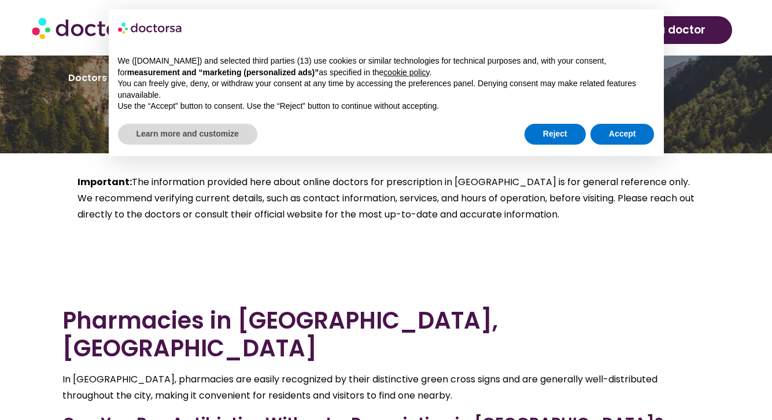
scroll to position [4691, 0]
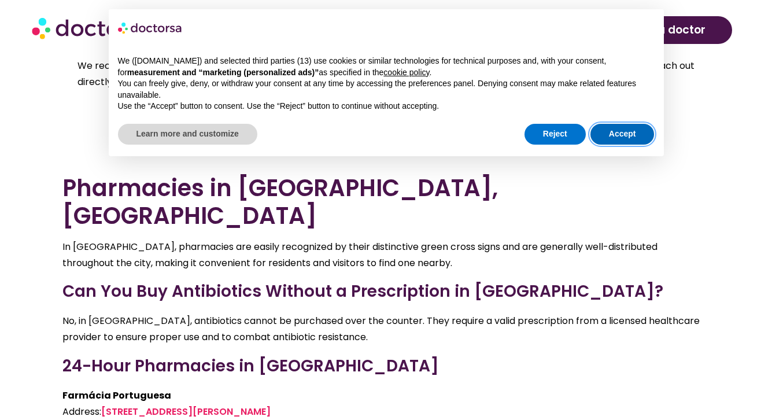
click at [609, 128] on button "Accept" at bounding box center [623, 134] width 64 height 21
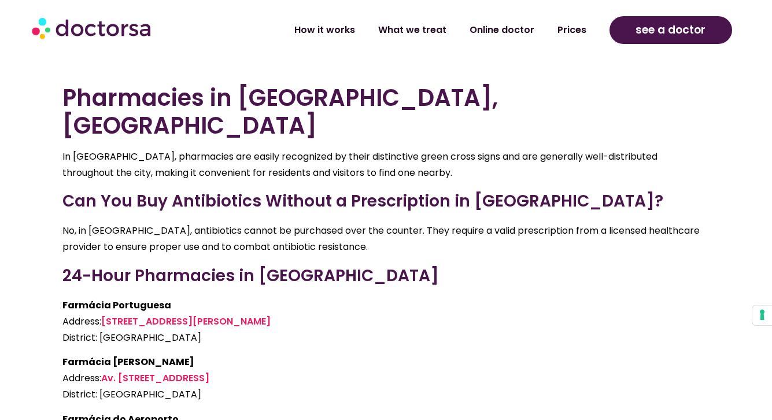
scroll to position [4781, 0]
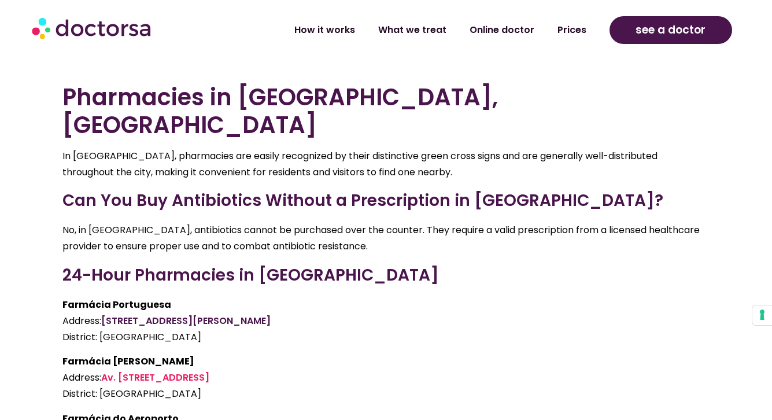
drag, startPoint x: 266, startPoint y: 213, endPoint x: 105, endPoint y: 216, distance: 160.9
click at [105, 297] on p "Farmácia Portuguesa Address: [STREET_ADDRESS][GEOGRAPHIC_DATA][PERSON_NAME]: [G…" at bounding box center [386, 321] width 648 height 49
copy link "[STREET_ADDRESS][PERSON_NAME]"
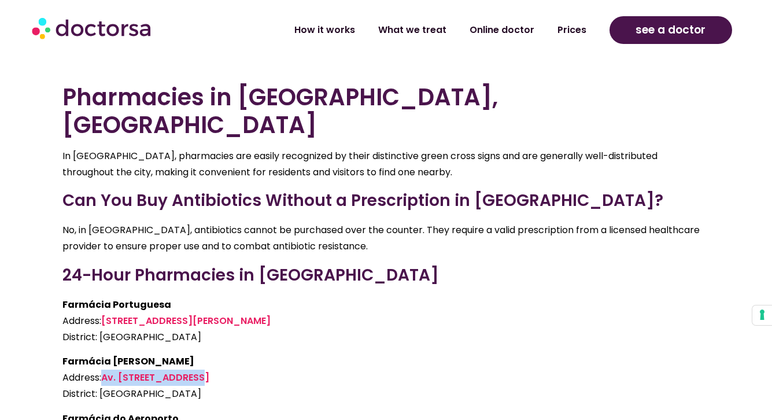
drag, startPoint x: 224, startPoint y: 272, endPoint x: 105, endPoint y: 275, distance: 119.2
click at [105, 353] on p "Farmácia [PERSON_NAME] Address: Av. Roma 36, [GEOGRAPHIC_DATA]: [GEOGRAPHIC_DAT…" at bounding box center [386, 377] width 648 height 49
copy link "Av. [STREET_ADDRESS]"
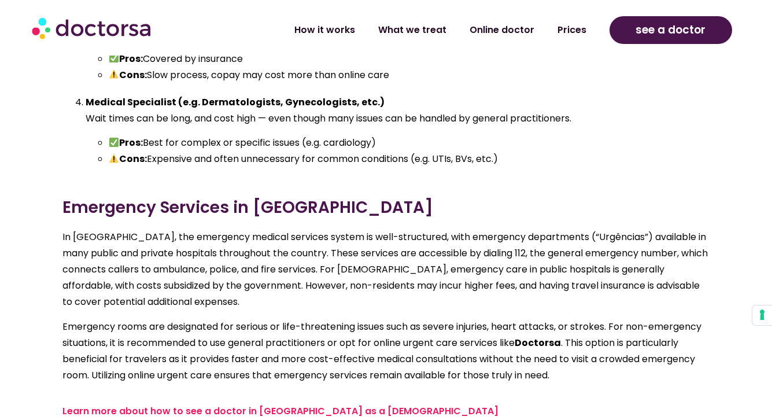
scroll to position [6590, 0]
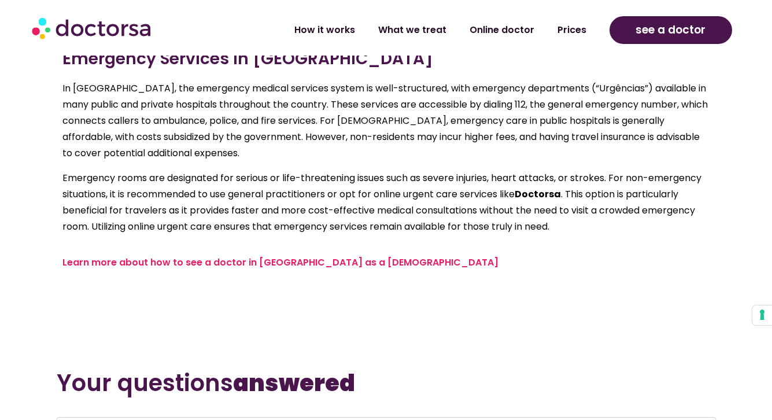
click at [336, 256] on link "Learn more about how to see a doctor in [GEOGRAPHIC_DATA] as a [DEMOGRAPHIC_DAT…" at bounding box center [280, 262] width 436 height 13
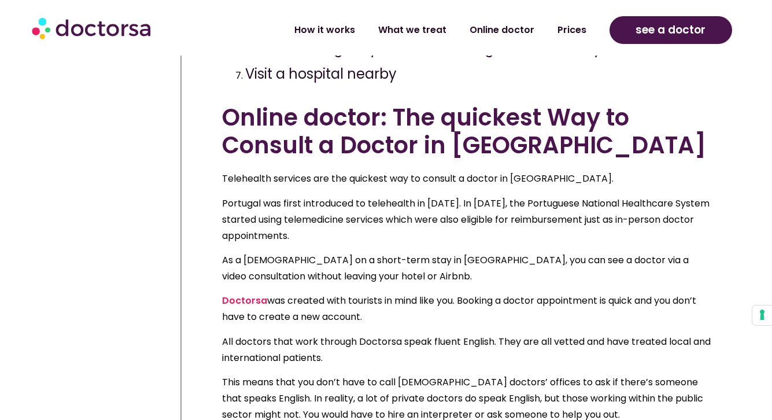
scroll to position [719, 0]
click at [254, 293] on link "Doctorsa" at bounding box center [244, 299] width 45 height 13
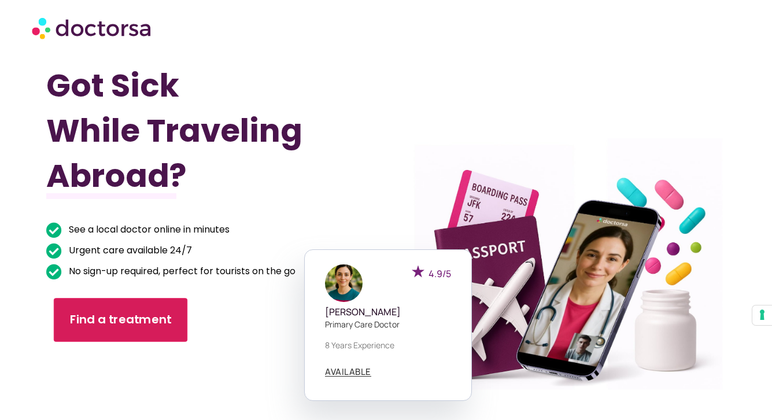
click at [170, 311] on link "Find a treatment" at bounding box center [121, 320] width 134 height 44
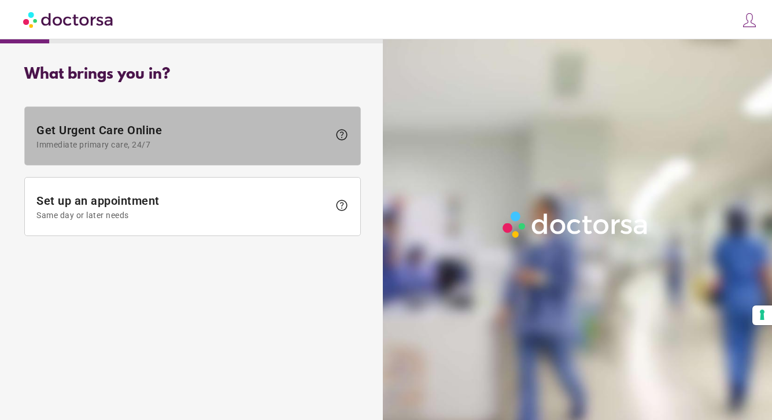
click at [192, 138] on span "Get Urgent Care Online Immediate primary care, 24/7" at bounding box center [182, 136] width 293 height 26
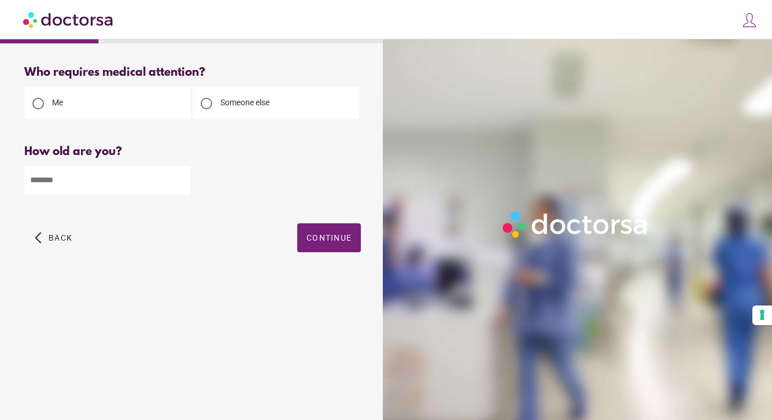
click at [212, 102] on div at bounding box center [206, 103] width 23 height 23
click at [137, 190] on input "number" at bounding box center [107, 180] width 167 height 28
type input "**"
click at [331, 241] on span "Continue" at bounding box center [329, 237] width 45 height 9
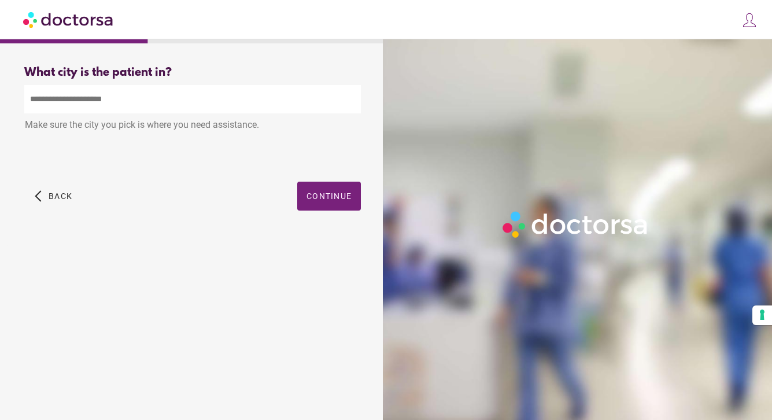
click at [174, 93] on input "text" at bounding box center [192, 99] width 337 height 28
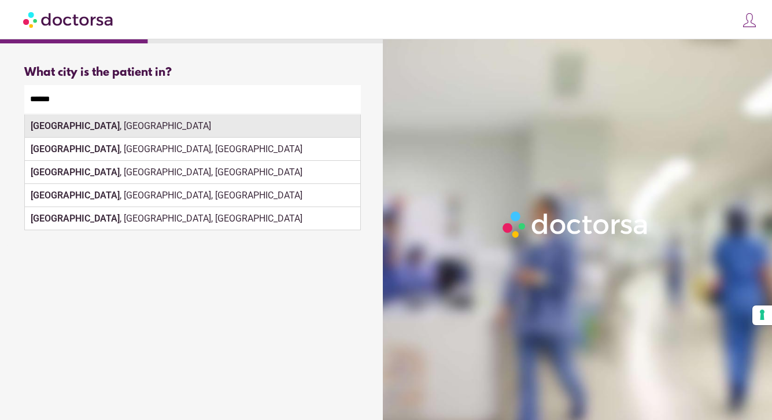
click at [234, 124] on div "Lisbon , Portugal" at bounding box center [193, 126] width 336 height 23
type input "**********"
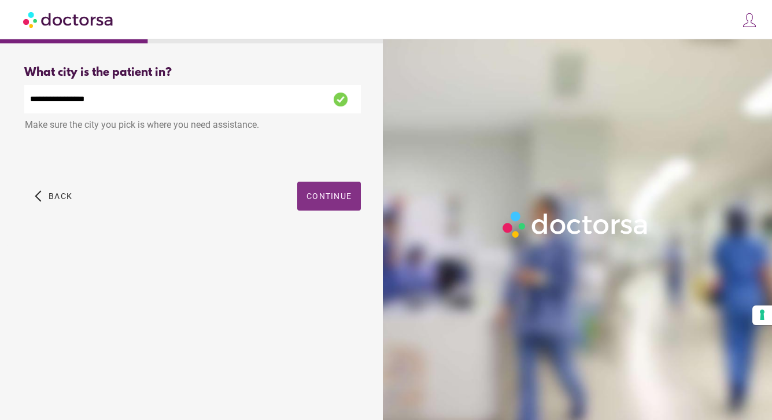
click at [336, 204] on span "button" at bounding box center [329, 196] width 64 height 29
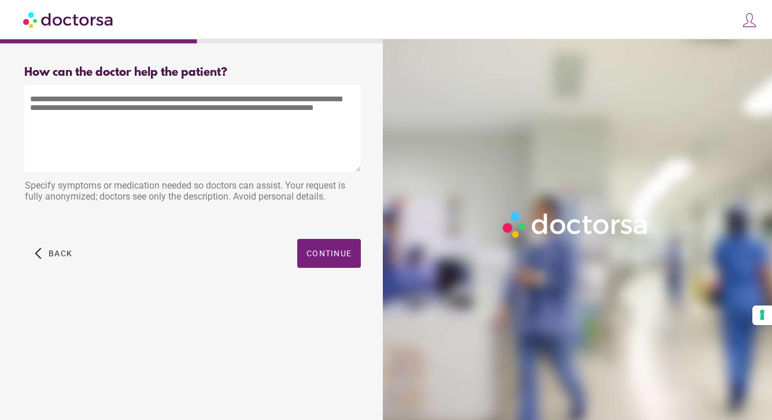
click at [236, 109] on textarea at bounding box center [192, 128] width 337 height 87
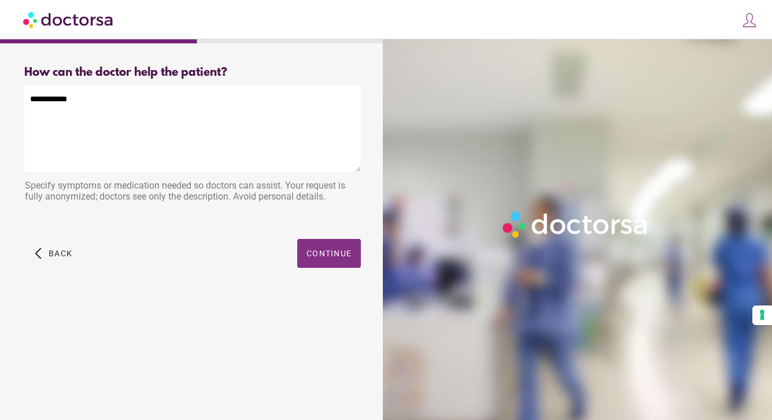
type textarea "**********"
click at [342, 256] on span "Continue" at bounding box center [329, 253] width 45 height 9
